Goal: Ask a question

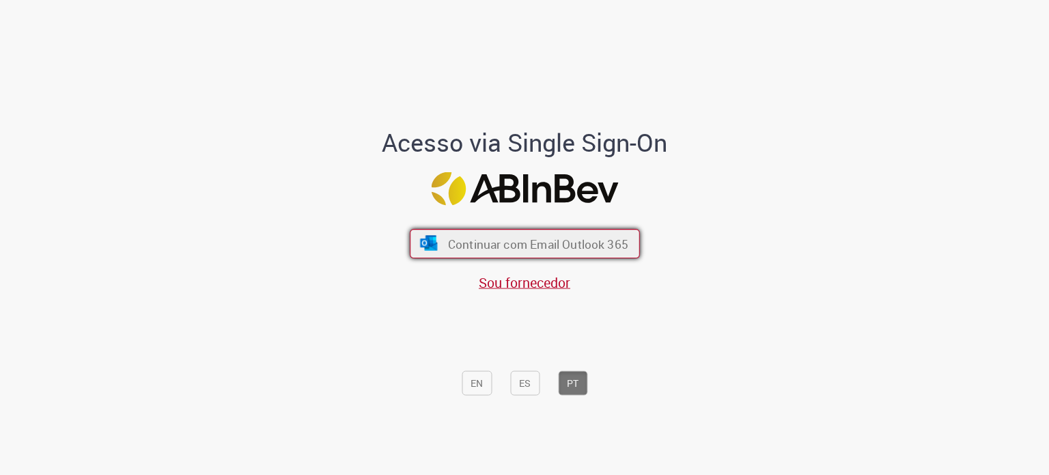
click at [549, 241] on font "Continuar com Email Outlook 365" at bounding box center [537, 244] width 180 height 16
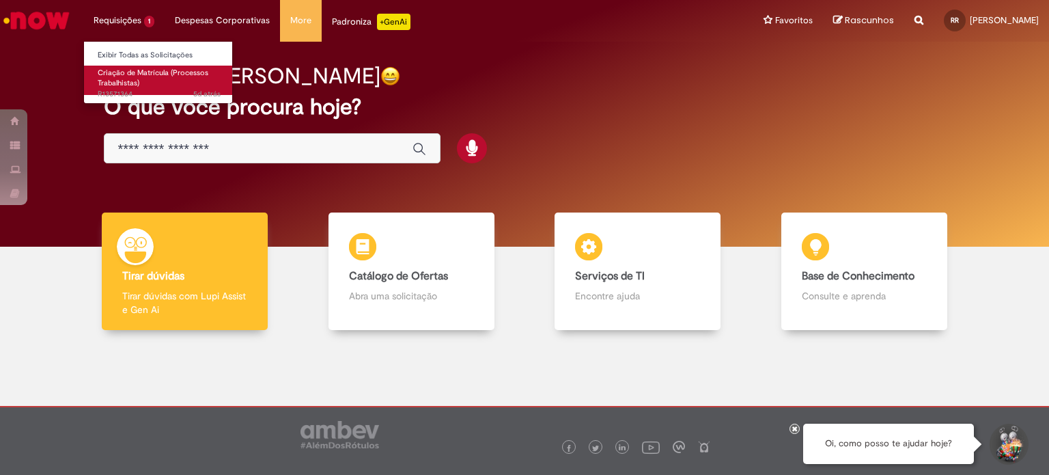
click at [138, 74] on span "Criação de Matrícula (Processos Trabalhistas)" at bounding box center [153, 78] width 111 height 21
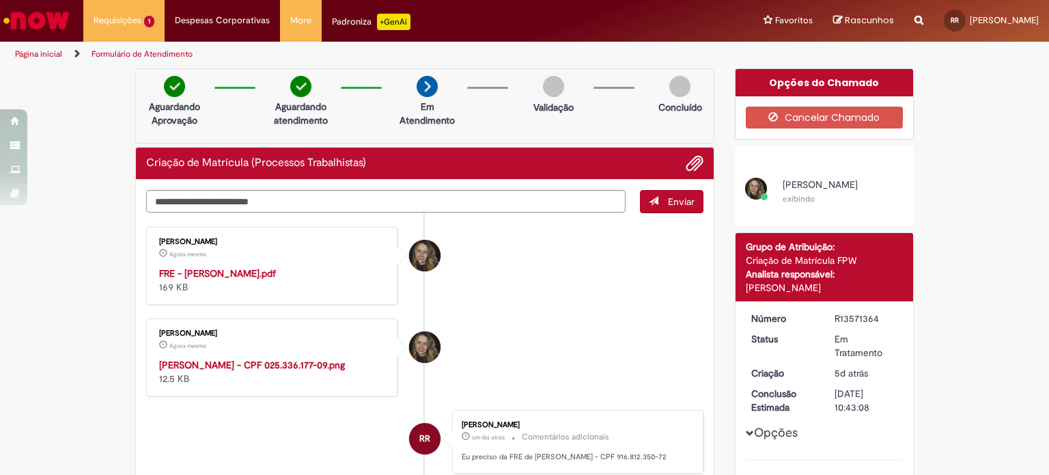
click at [284, 358] on img "Histórico de tíquete" at bounding box center [272, 358] width 227 height 0
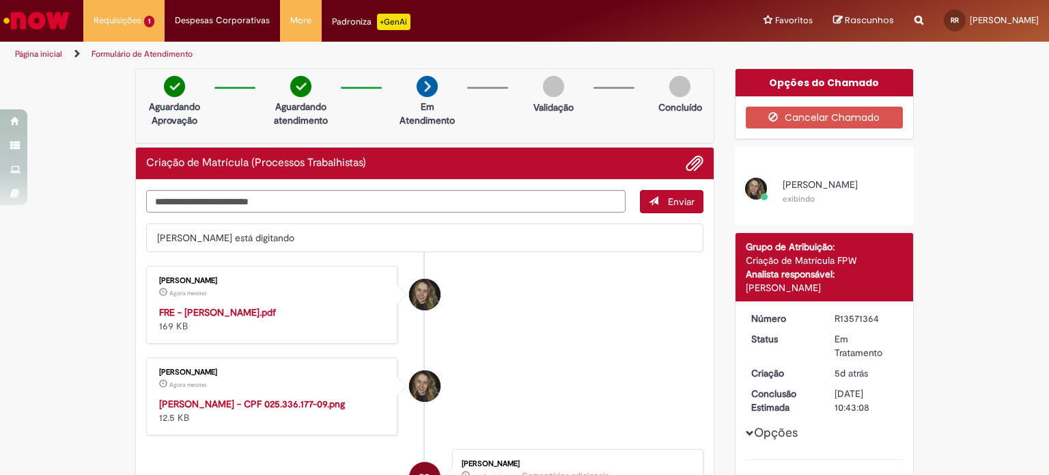
scroll to position [137, 0]
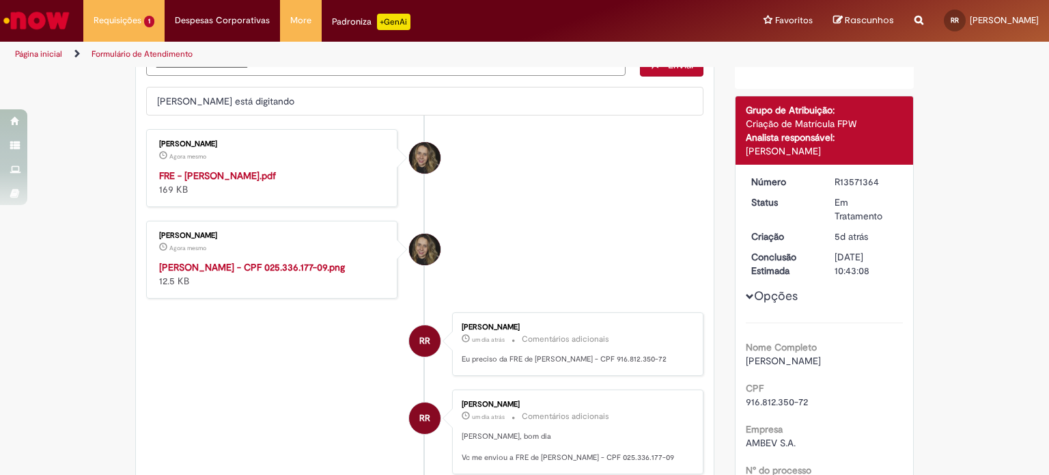
click at [288, 260] on img "Histórico de tíquete" at bounding box center [272, 260] width 227 height 0
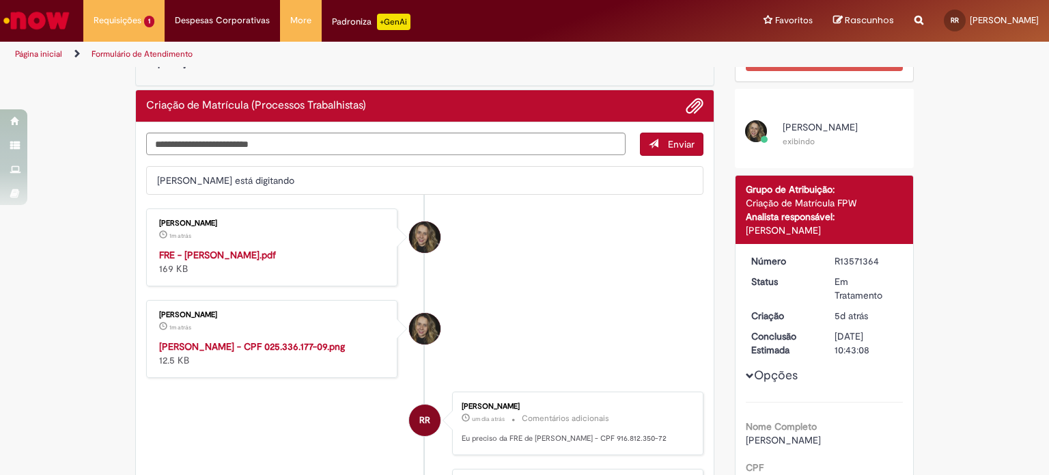
scroll to position [0, 0]
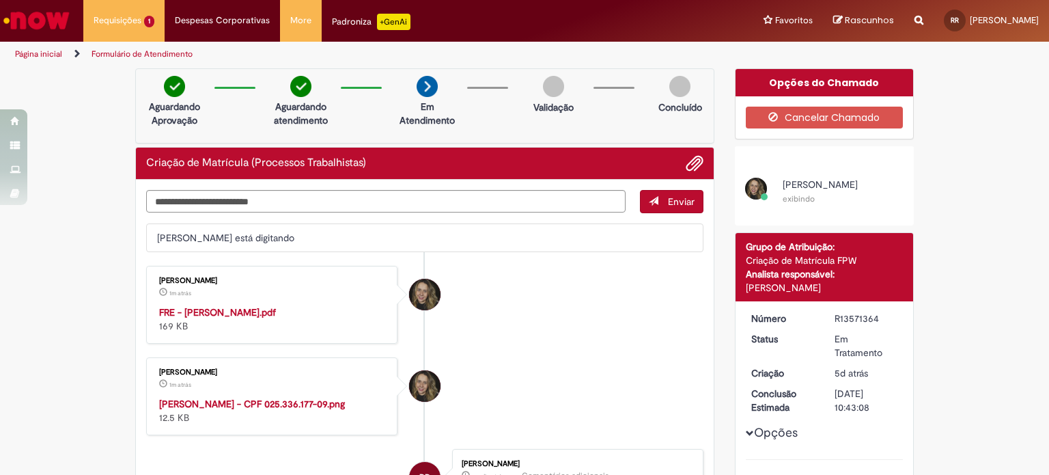
click at [222, 309] on strong "FRE - [PERSON_NAME].pdf" at bounding box center [217, 312] width 117 height 12
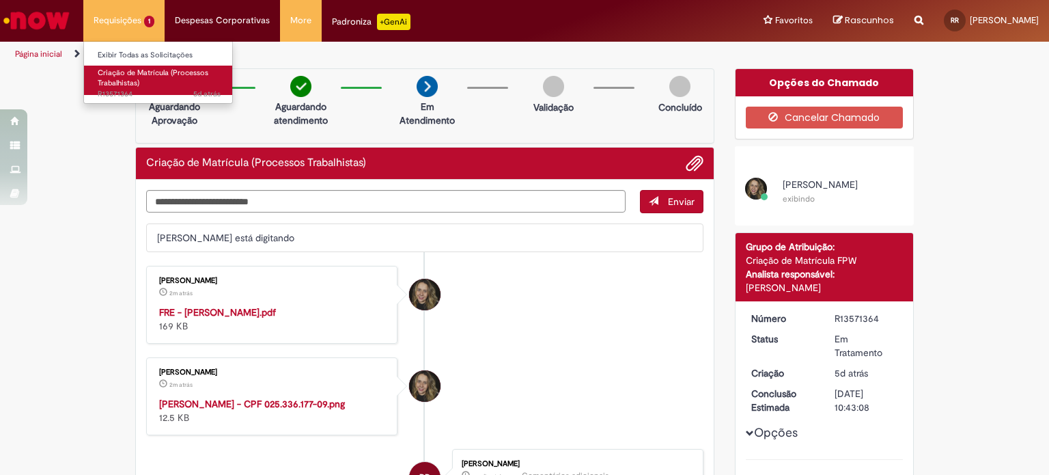
click at [135, 73] on span "Criação de Matrícula (Processos Trabalhistas)" at bounding box center [153, 78] width 111 height 21
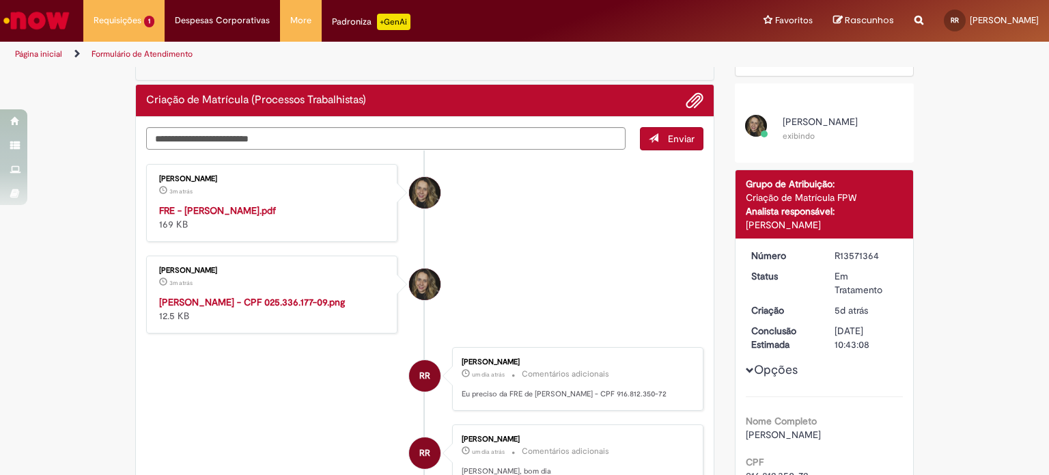
scroll to position [137, 0]
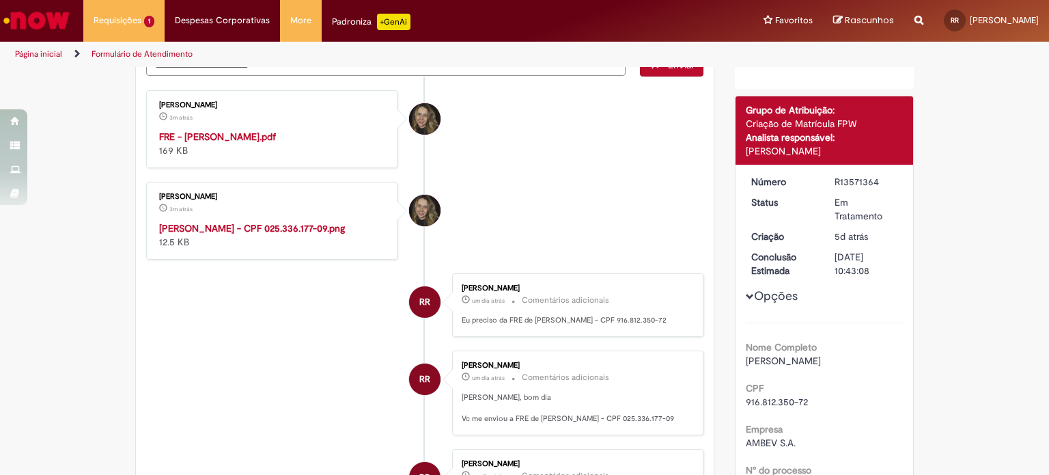
click at [324, 221] on img "Histórico de tíquete" at bounding box center [272, 221] width 227 height 0
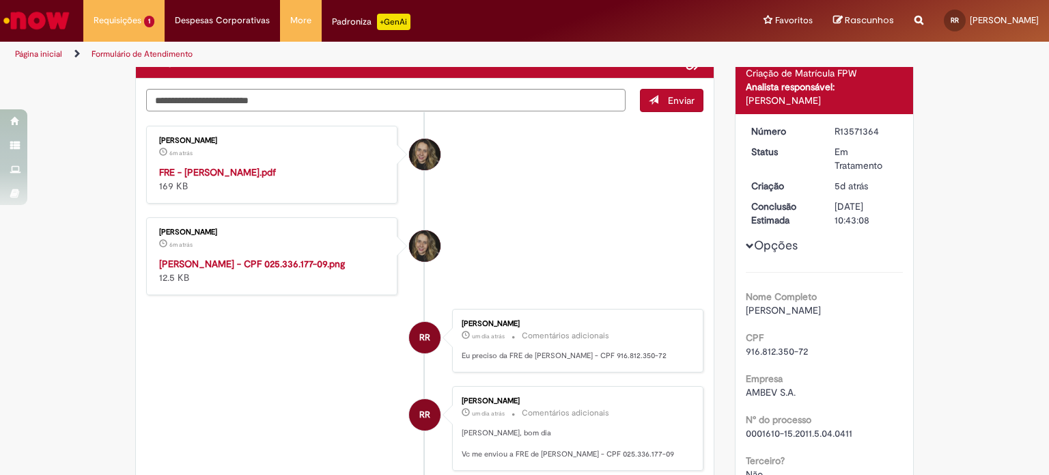
scroll to position [0, 0]
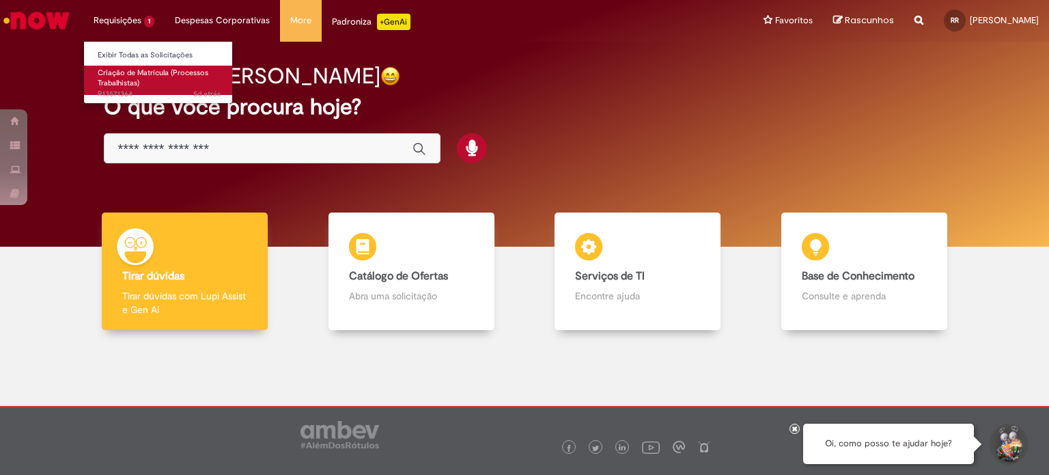
click at [137, 73] on span "Criação de Matrícula (Processos Trabalhistas)" at bounding box center [153, 78] width 111 height 21
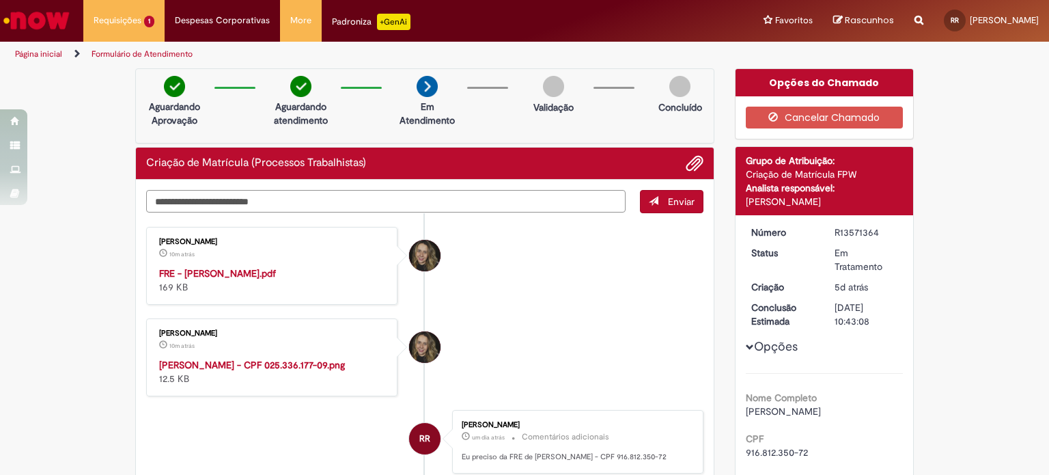
click at [474, 198] on textarea "Digite sua mensagem aqui..." at bounding box center [385, 201] width 479 height 23
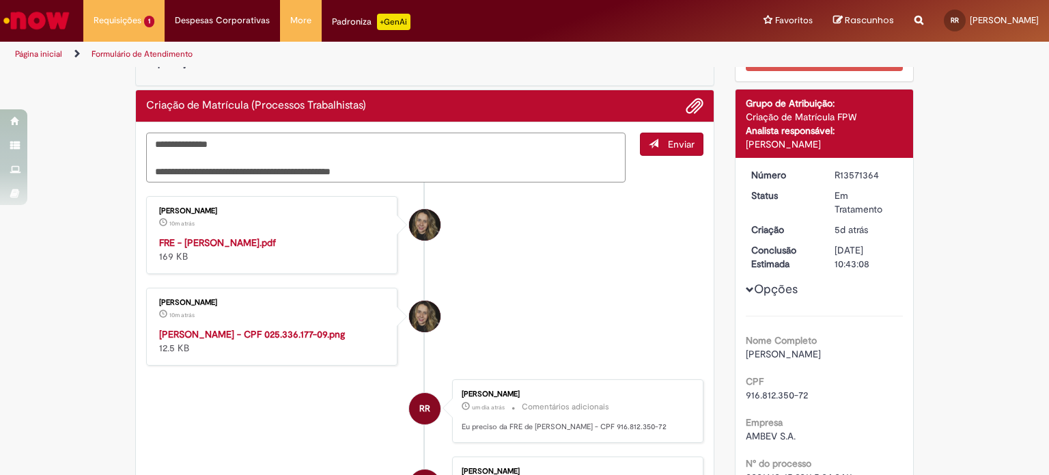
scroll to position [137, 0]
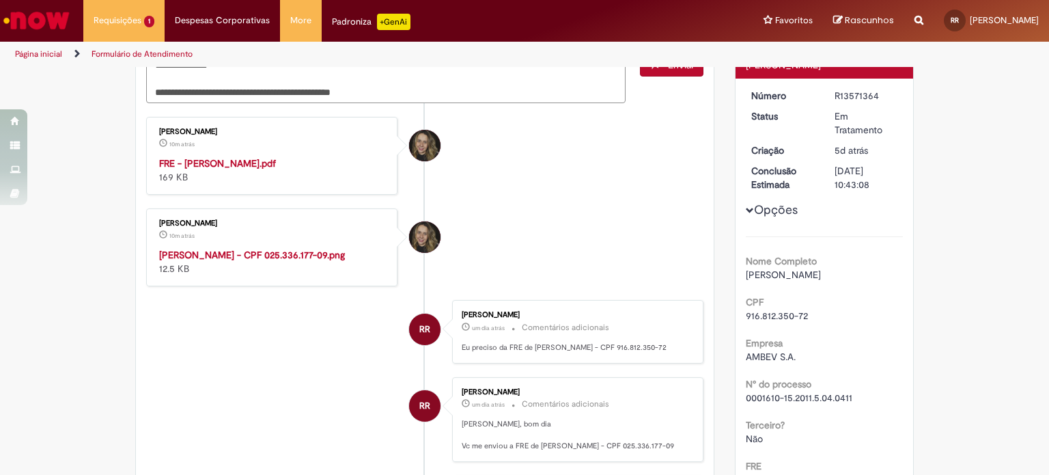
click at [746, 315] on span "916.812.350-72" at bounding box center [777, 315] width 62 height 12
drag, startPoint x: 744, startPoint y: 315, endPoint x: 797, endPoint y: 316, distance: 53.3
click at [797, 316] on span "916.812.350-72" at bounding box center [777, 315] width 62 height 12
copy span "916.812.350-72"
click at [383, 85] on textarea "**********" at bounding box center [385, 78] width 479 height 51
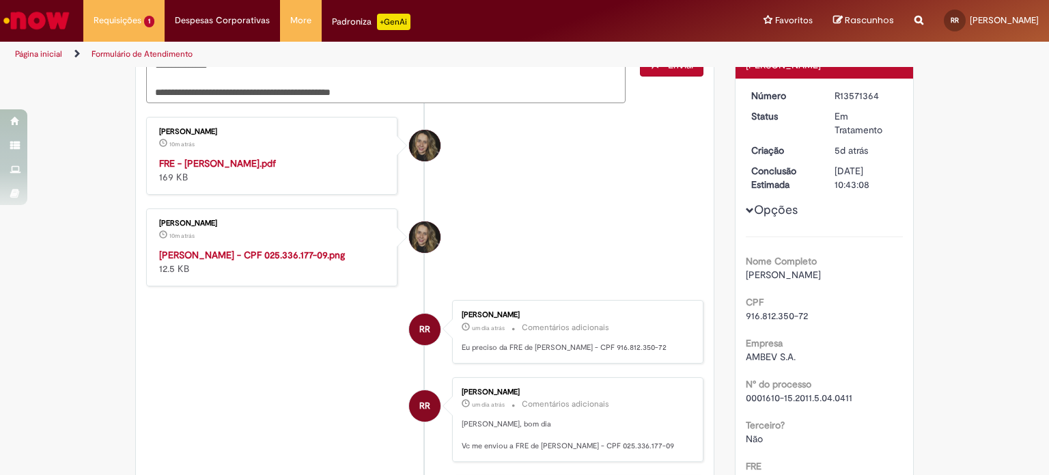
paste textarea "Digite sua mensagem aqui..."
click at [391, 87] on textarea "**********" at bounding box center [385, 78] width 479 height 51
paste textarea "**********"
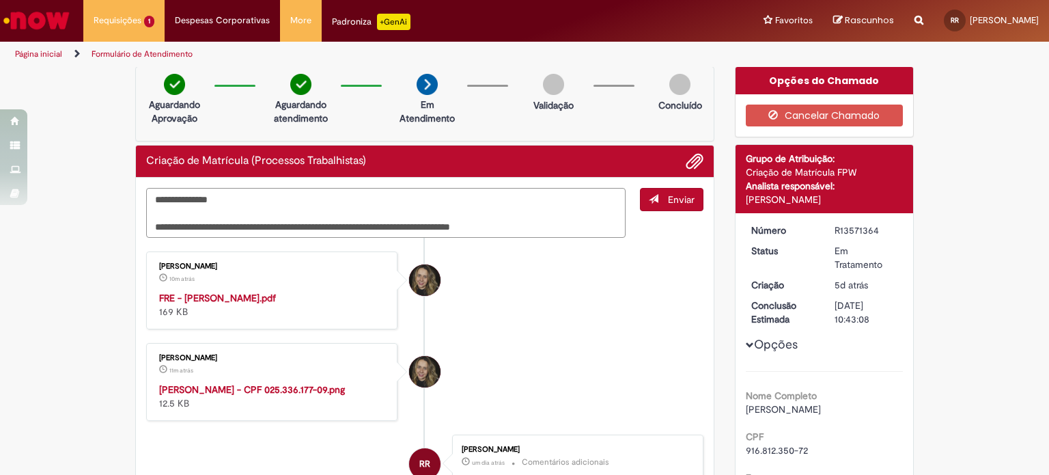
scroll to position [0, 0]
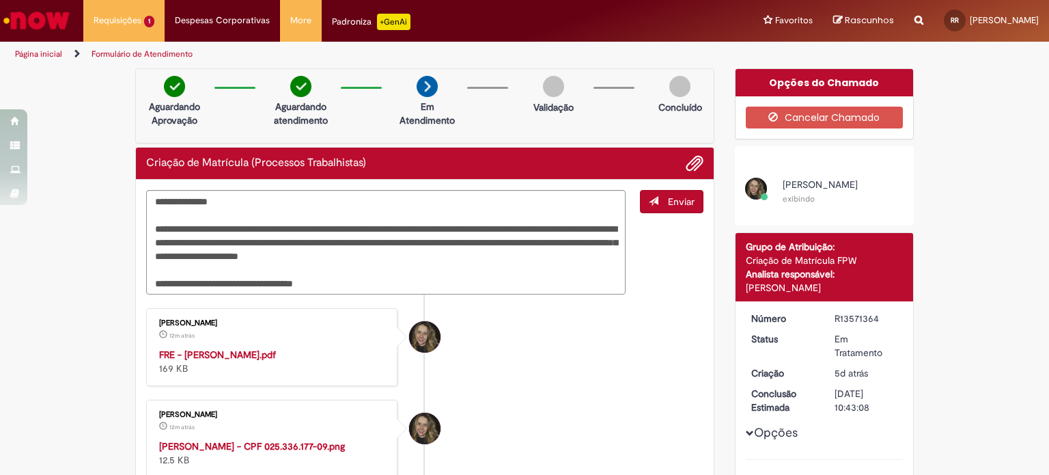
click at [234, 356] on strong "FRE - [PERSON_NAME].pdf" at bounding box center [217, 354] width 117 height 12
click at [372, 278] on textarea "**********" at bounding box center [385, 242] width 479 height 105
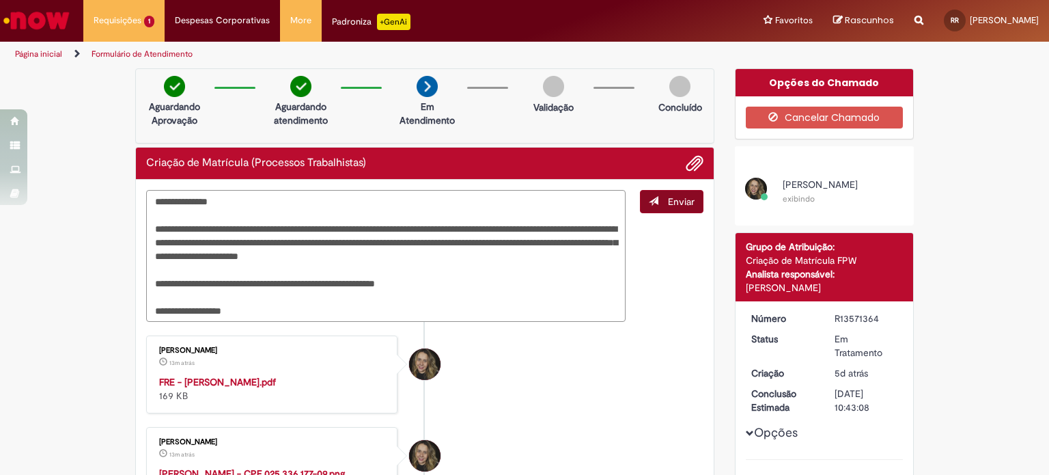
type textarea "**********"
click at [658, 194] on button "Enviar" at bounding box center [672, 201] width 64 height 23
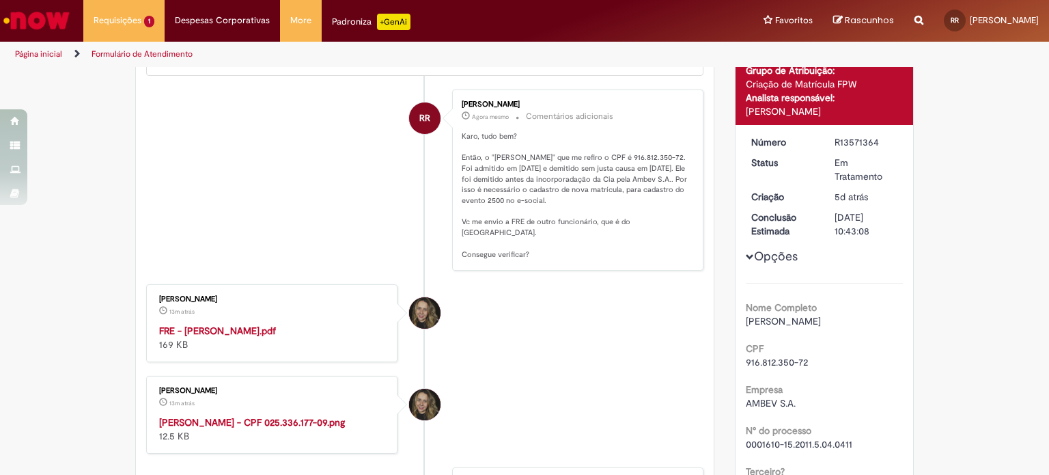
scroll to position [205, 0]
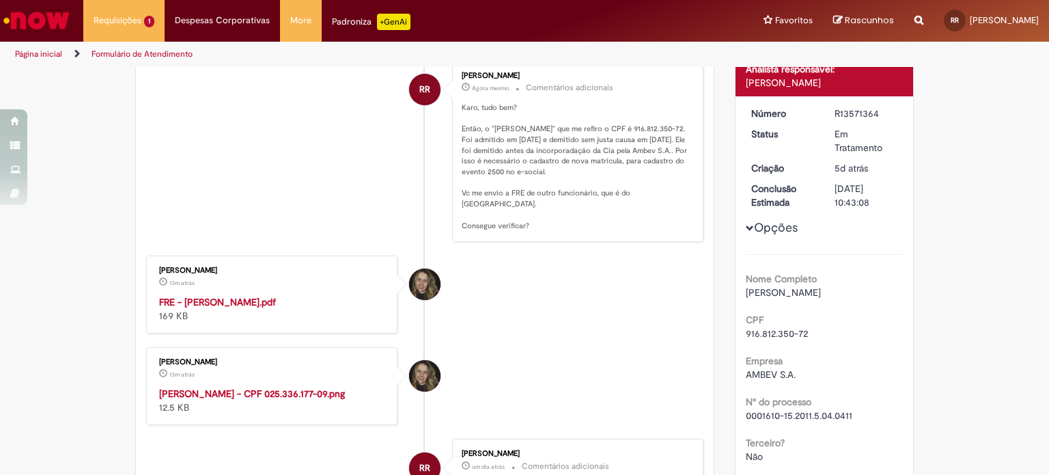
click at [625, 255] on li "Karol Clorado 13m atrás 13 minutos atrás FRE - ALESSANDRO MORAES.pdf 169 KB" at bounding box center [424, 294] width 557 height 78
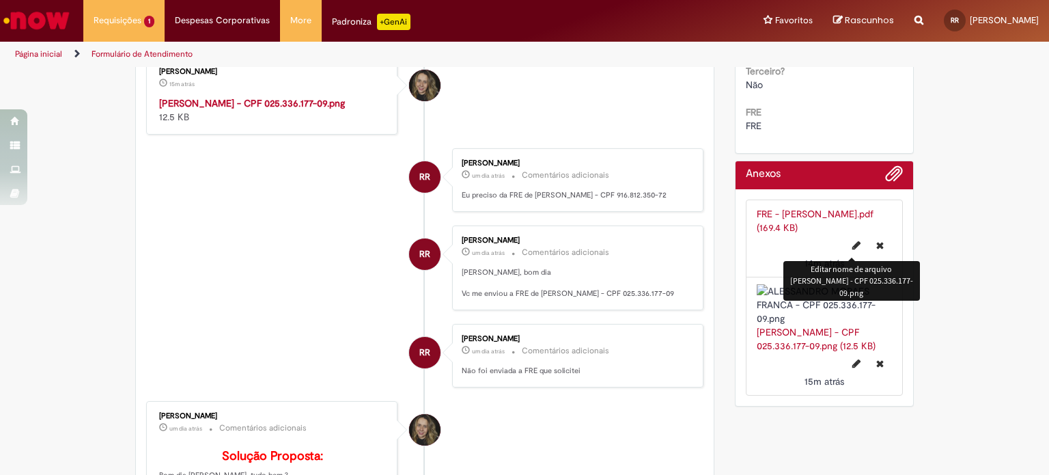
scroll to position [470, 0]
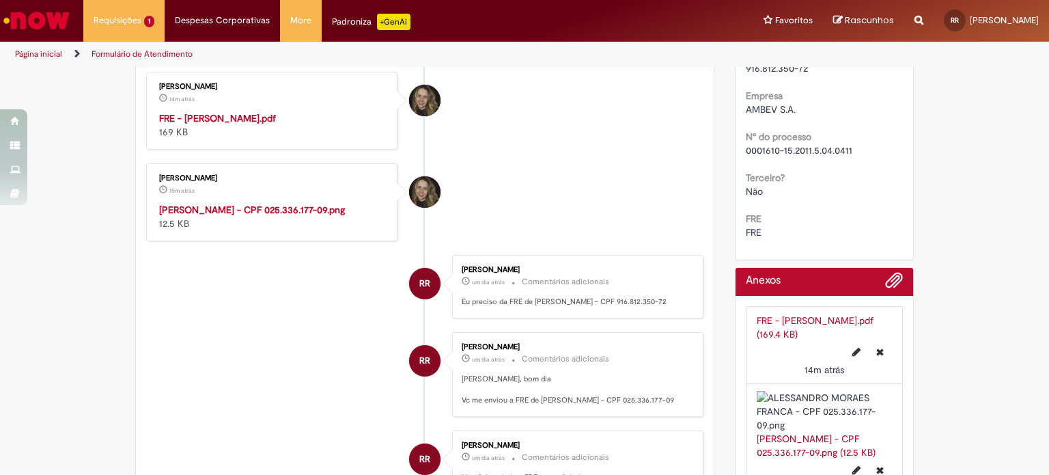
click at [794, 320] on link "FRE - [PERSON_NAME].pdf (169.4 KB)" at bounding box center [815, 327] width 117 height 26
click at [531, 172] on li "Karol Clorado 15m atrás 15 minutos atrás ALESSANDRO MORAES FRANCA - CPF 025.336…" at bounding box center [424, 202] width 557 height 78
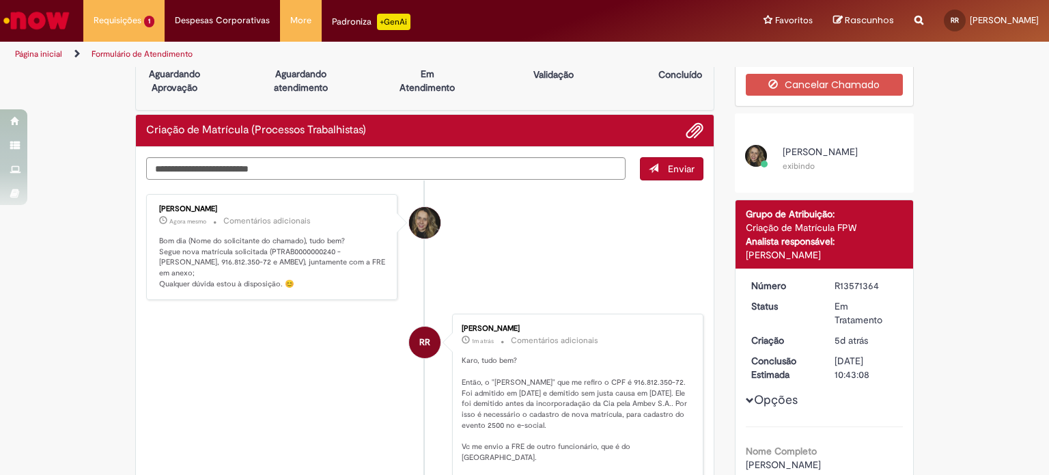
scroll to position [0, 0]
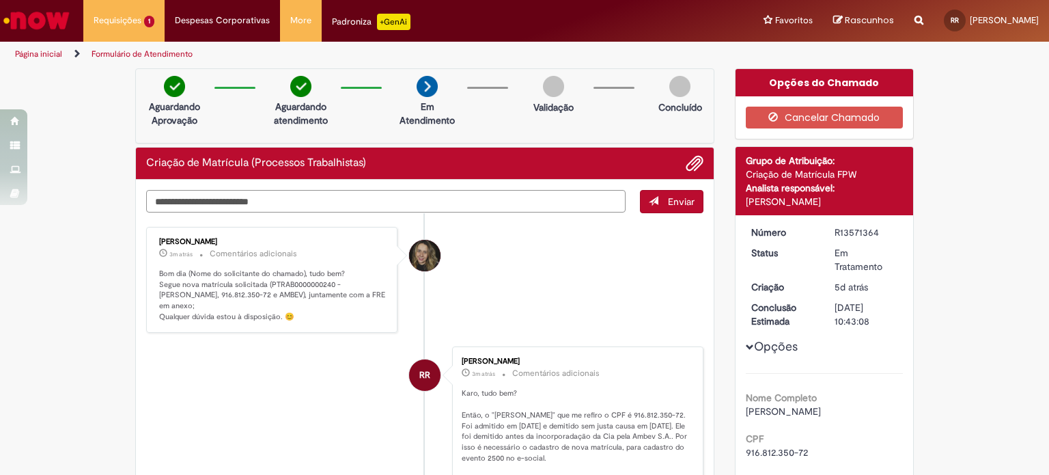
click at [423, 201] on textarea "Digite sua mensagem aqui..." at bounding box center [385, 201] width 479 height 23
type textarea "**********"
click at [665, 193] on button "Enviar" at bounding box center [672, 201] width 64 height 23
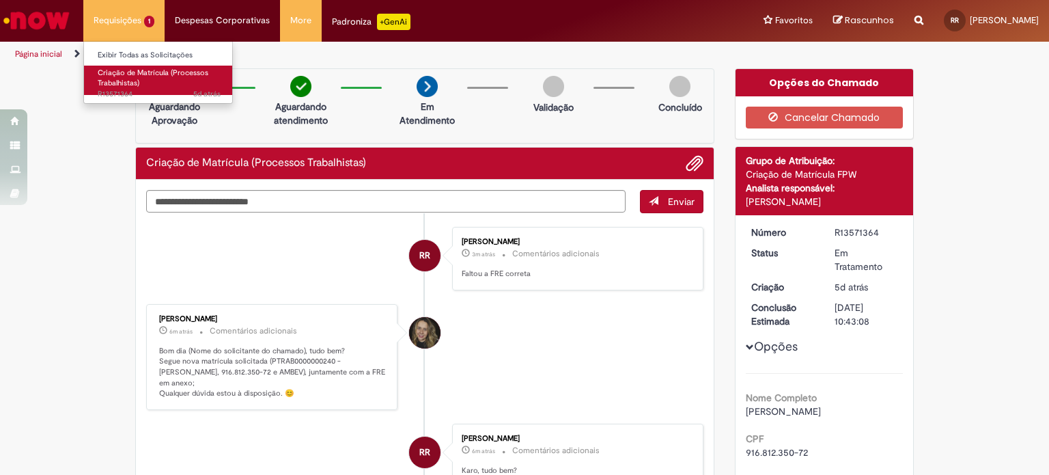
click at [133, 73] on span "Criação de Matrícula (Processos Trabalhistas)" at bounding box center [153, 78] width 111 height 21
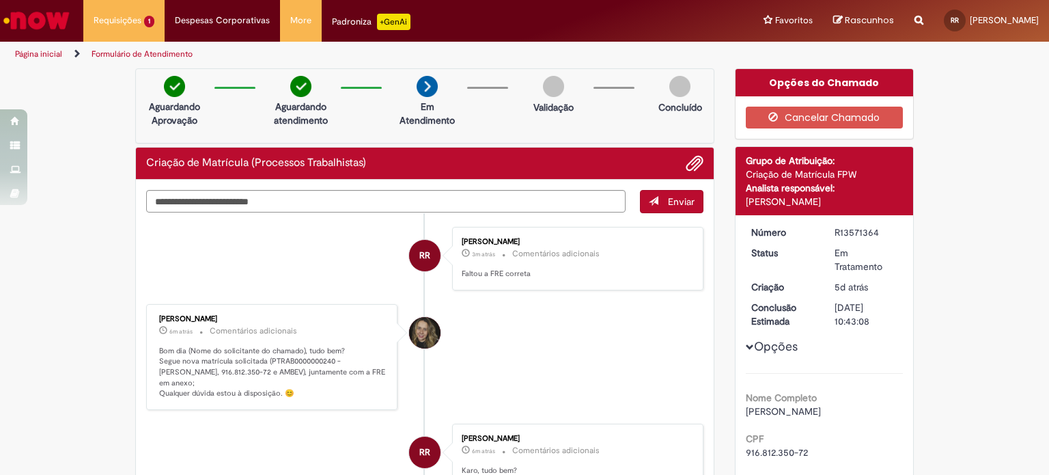
click at [192, 365] on p "Bom dia (Nome do solicitante do chamado), tudo bem? Segue nova matrícula solici…" at bounding box center [272, 373] width 227 height 54
click at [291, 357] on p "Bom dia (Nome do solicitante do chamado), tudo bem? Segue nova matrícula solici…" at bounding box center [272, 373] width 227 height 54
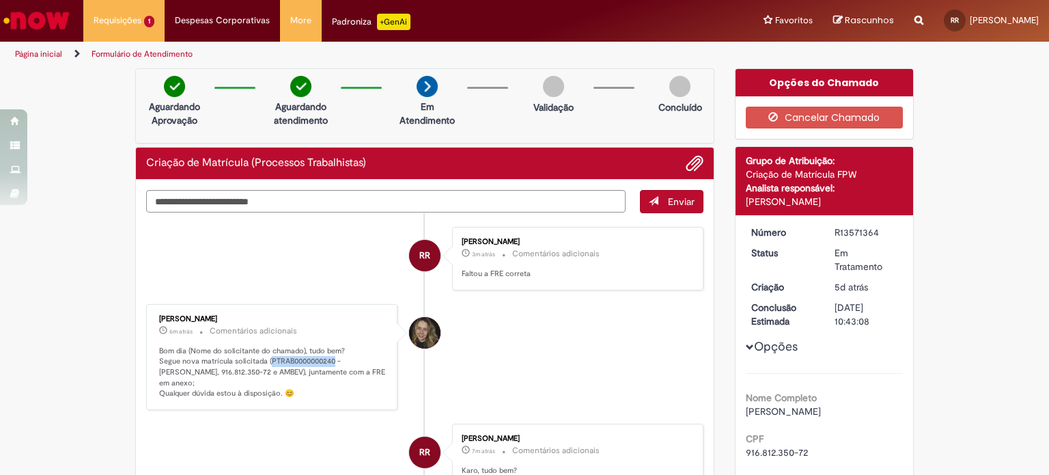
click at [288, 357] on p "Bom dia (Nome do solicitante do chamado), tudo bem? Segue nova matrícula solici…" at bounding box center [272, 373] width 227 height 54
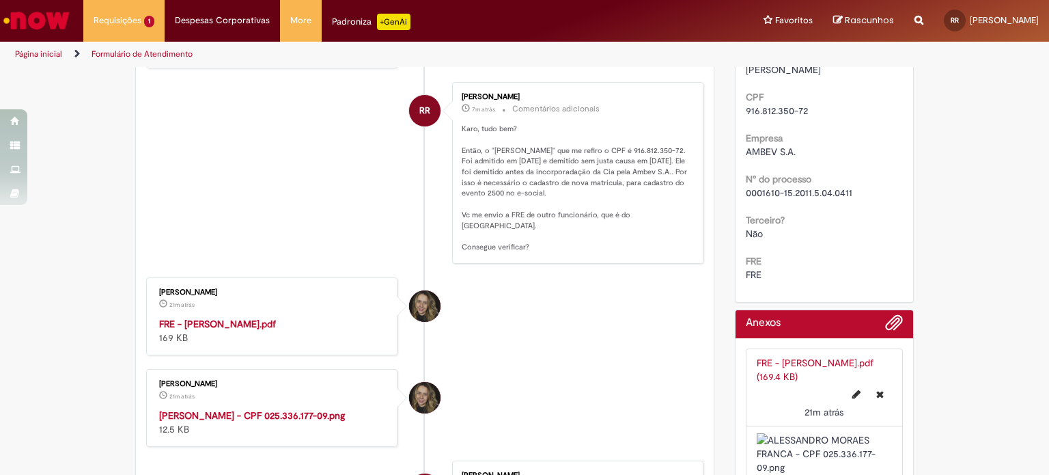
scroll to position [478, 0]
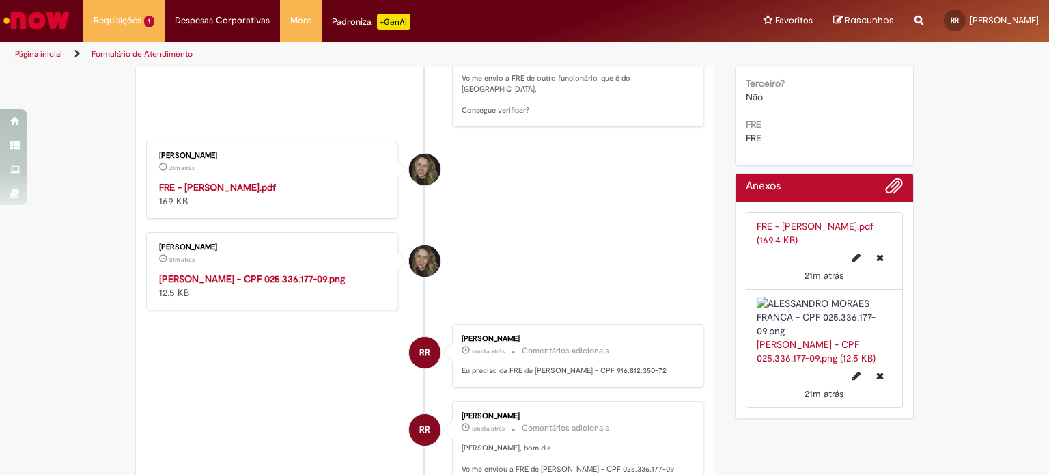
click at [281, 280] on strong "[PERSON_NAME] - CPF 025.336.177-09.png" at bounding box center [252, 279] width 186 height 12
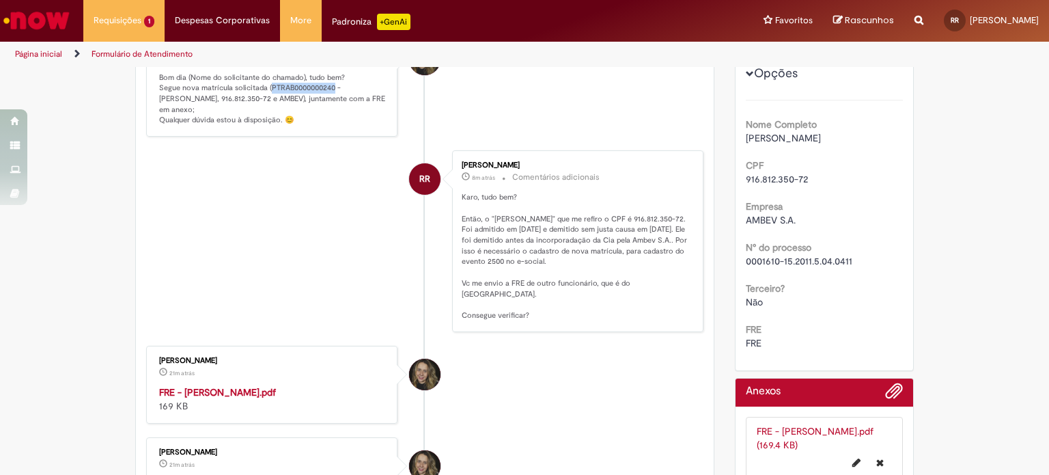
scroll to position [0, 0]
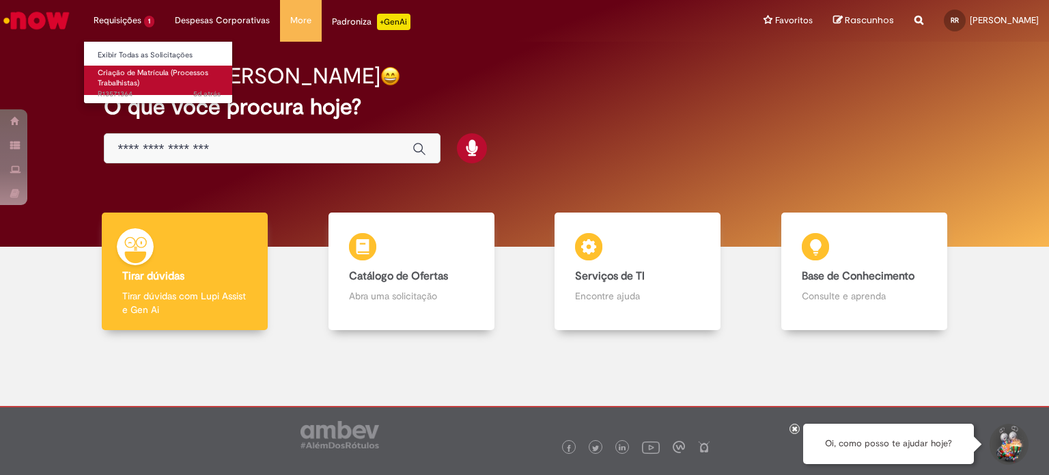
click at [137, 72] on span "Criação de Matrícula (Processos Trabalhistas)" at bounding box center [153, 78] width 111 height 21
click at [136, 69] on span "Criação de Matrícula (Processos Trabalhistas)" at bounding box center [153, 78] width 111 height 21
click at [143, 76] on span "Criação de Matrícula (Processos Trabalhistas)" at bounding box center [153, 78] width 111 height 21
click at [137, 74] on span "Criação de Matrícula (Processos Trabalhistas)" at bounding box center [153, 78] width 111 height 21
click at [137, 76] on span "Criação de Matrícula (Processos Trabalhistas)" at bounding box center [153, 78] width 111 height 21
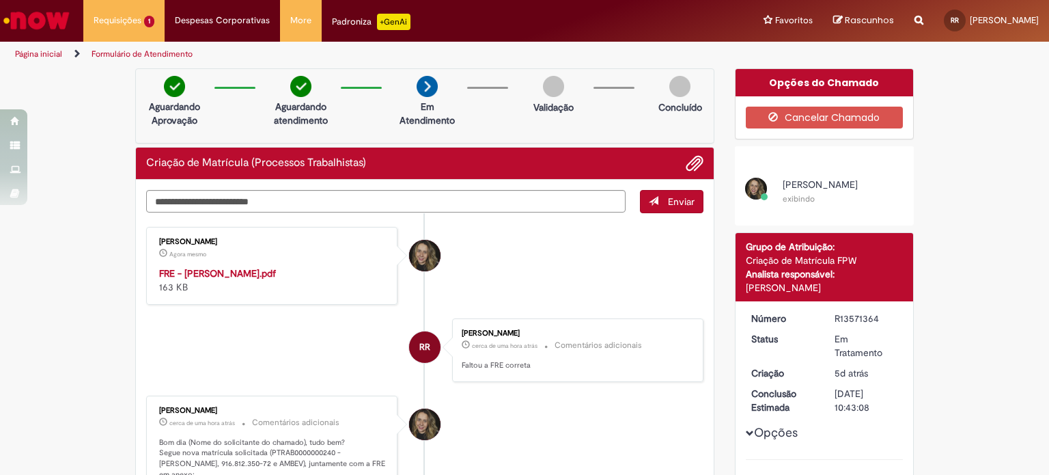
click at [227, 271] on strong "FRE - ALESSANDRO MORAES.pdf" at bounding box center [217, 273] width 117 height 12
click at [405, 193] on textarea "Digite sua mensagem aqui..." at bounding box center [385, 201] width 479 height 23
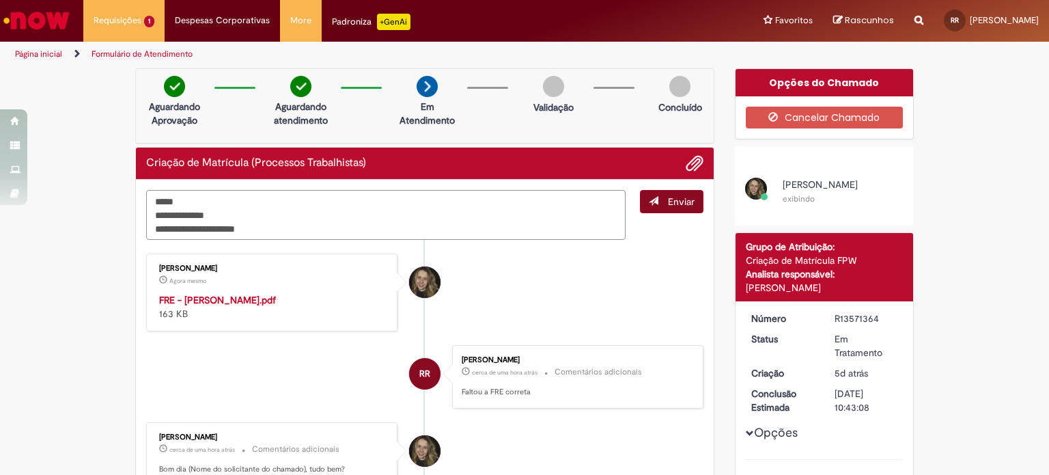
type textarea "**********"
click at [675, 203] on span "Enviar" at bounding box center [681, 201] width 27 height 12
